Goal: Transaction & Acquisition: Register for event/course

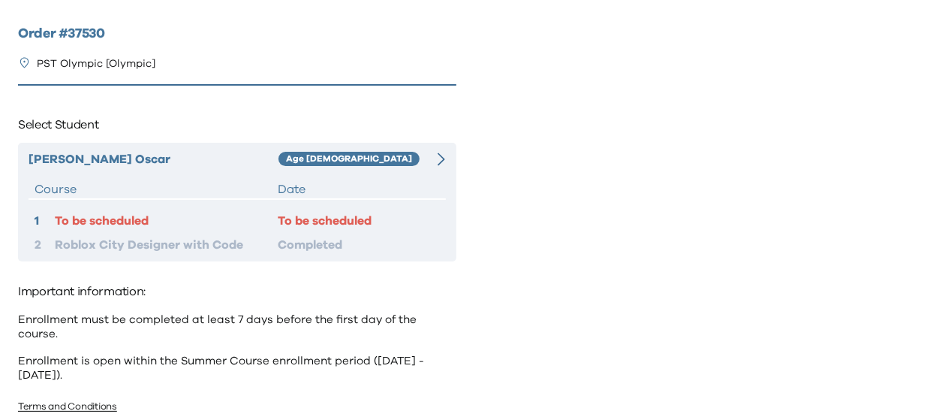
click at [429, 175] on div "[PERSON_NAME] Age [DEMOGRAPHIC_DATA] Course Date 1 To be scheduled To be schedu…" at bounding box center [237, 202] width 438 height 119
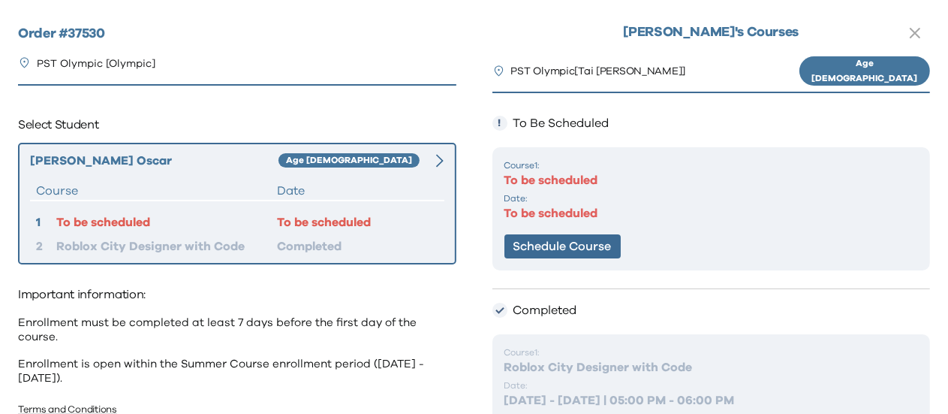
click at [632, 267] on div "! To Be Scheduled Course 1 : To be scheduled Date: To be scheduled Schedule Cou…" at bounding box center [711, 200] width 438 height 178
click at [603, 234] on button "Schedule Course" at bounding box center [562, 246] width 116 height 24
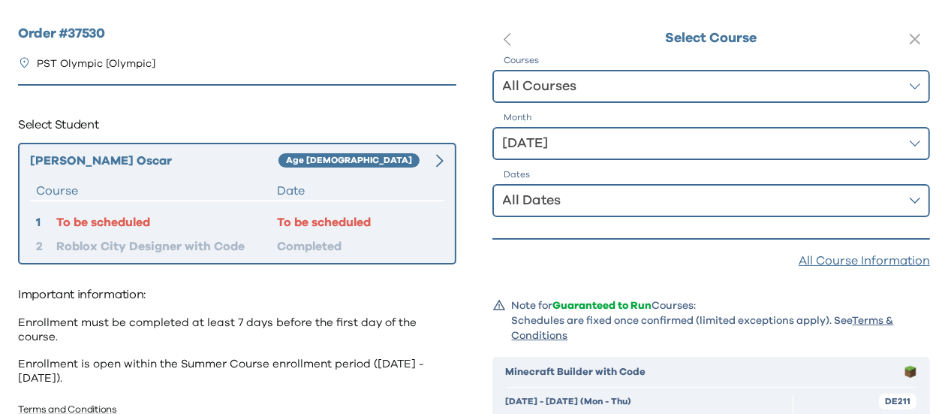
click at [667, 90] on div "All Courses" at bounding box center [701, 86] width 396 height 21
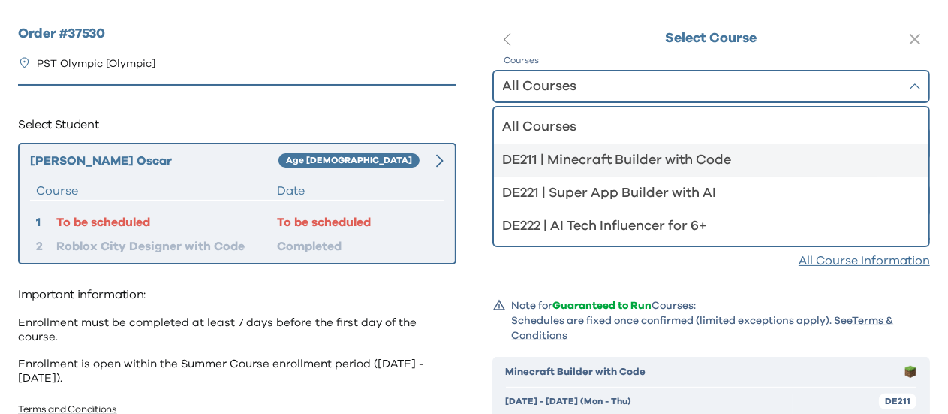
click at [657, 151] on div "DE211 | Minecraft Builder with Code" at bounding box center [702, 159] width 399 height 21
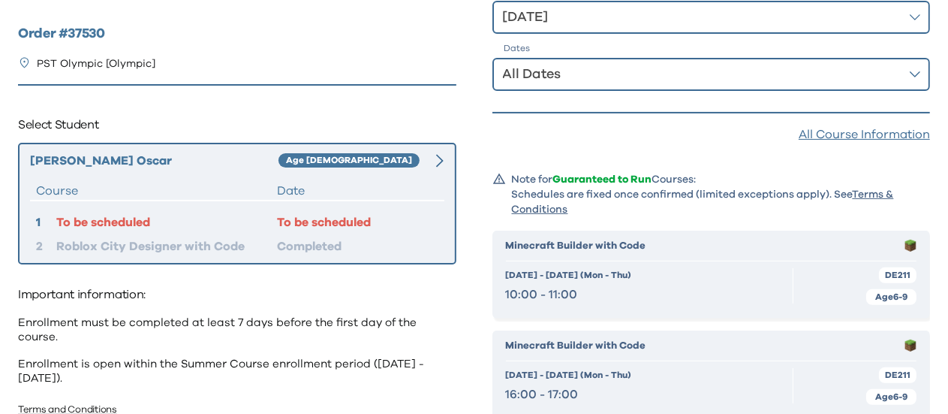
scroll to position [150, 0]
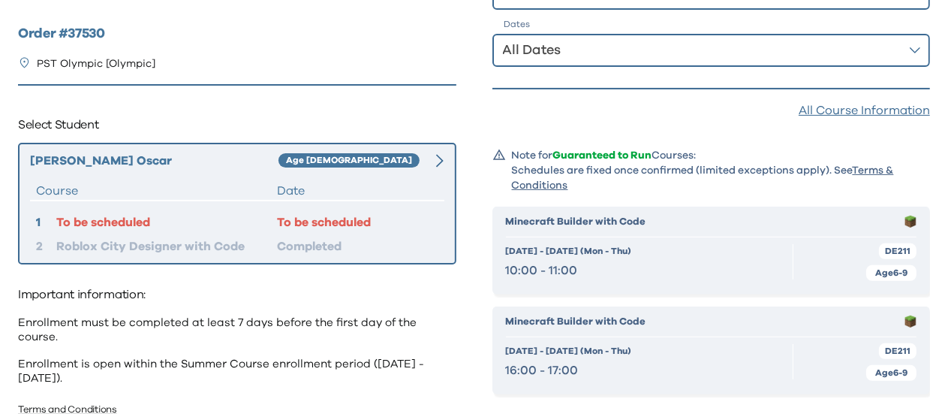
click at [580, 258] on span "[DATE] - [DATE] (Mon - Thu)" at bounding box center [569, 251] width 126 height 14
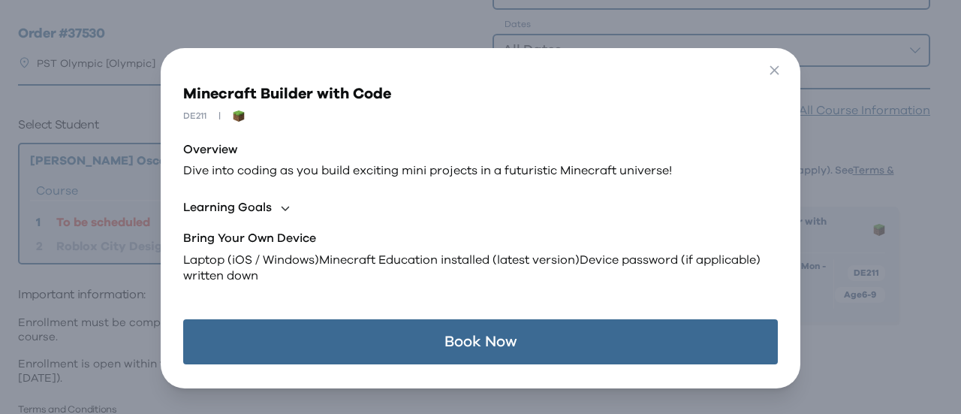
click at [493, 339] on button "Book Now" at bounding box center [480, 341] width 594 height 45
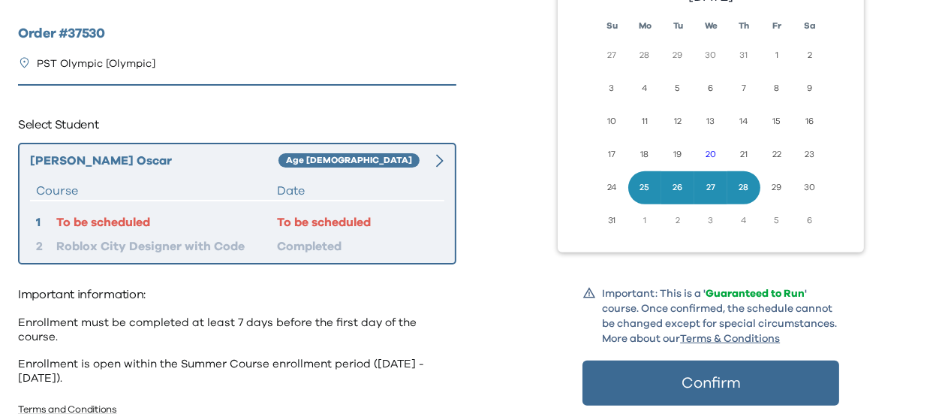
scroll to position [255, 0]
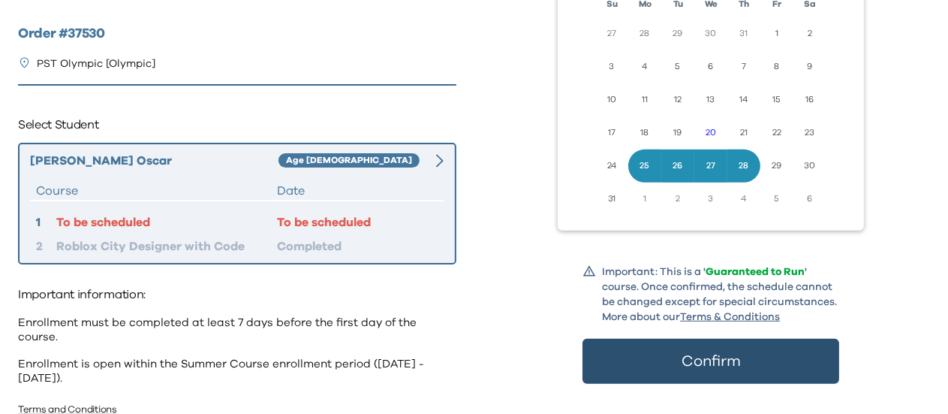
click at [660, 357] on button "Confirm" at bounding box center [711, 361] width 257 height 45
click at [748, 373] on button "Confirm" at bounding box center [711, 361] width 257 height 45
